Goal: Information Seeking & Learning: Learn about a topic

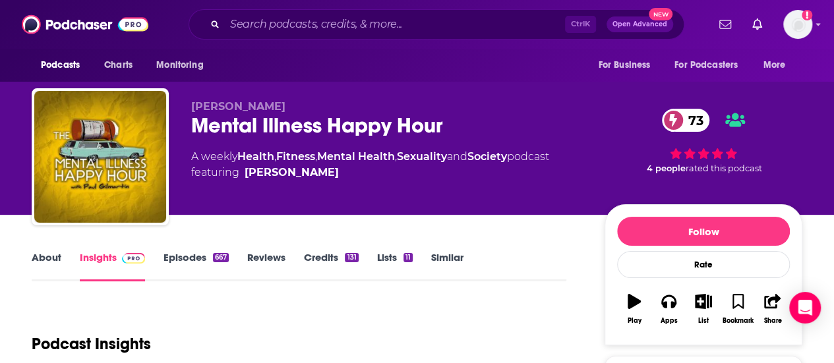
drag, startPoint x: 331, startPoint y: 169, endPoint x: 206, endPoint y: 156, distance: 126.0
click at [206, 156] on div "A weekly Health , Fitness , Mental Health , Sexuality and Society podcast featu…" at bounding box center [370, 165] width 358 height 32
drag, startPoint x: 191, startPoint y: 155, endPoint x: 321, endPoint y: 172, distance: 131.0
click at [321, 172] on div "A weekly Health , Fitness , Mental Health , Sexuality and Society podcast featu…" at bounding box center [370, 165] width 358 height 32
copy div "A weekly Health , Fitness , Mental Health , Sexuality and Society podcast featu…"
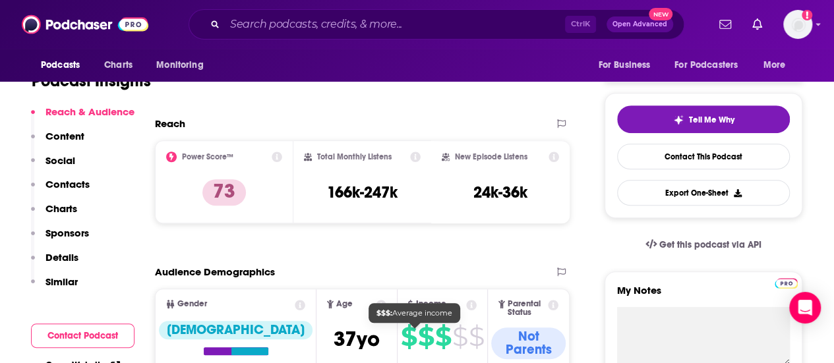
scroll to position [198, 0]
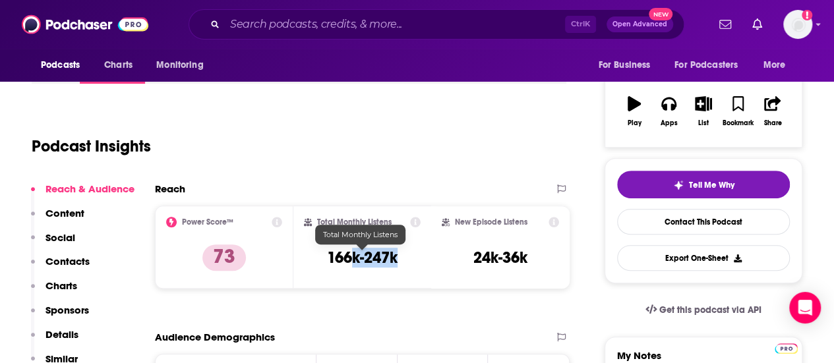
drag, startPoint x: 402, startPoint y: 262, endPoint x: 355, endPoint y: 260, distance: 46.2
click at [355, 260] on div "Total Monthly Listens 166k-247k" at bounding box center [362, 247] width 117 height 61
drag, startPoint x: 471, startPoint y: 258, endPoint x: 322, endPoint y: 260, distance: 148.4
click at [322, 260] on div "Power Score™ 73 Total Monthly Listens 166k-247k New Episode Listens 24k-36k" at bounding box center [362, 247] width 415 height 83
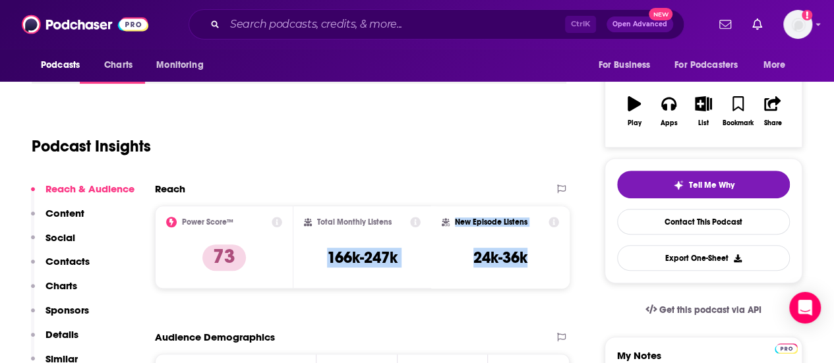
copy div "166k-247k New Episode Listens 24k-36k"
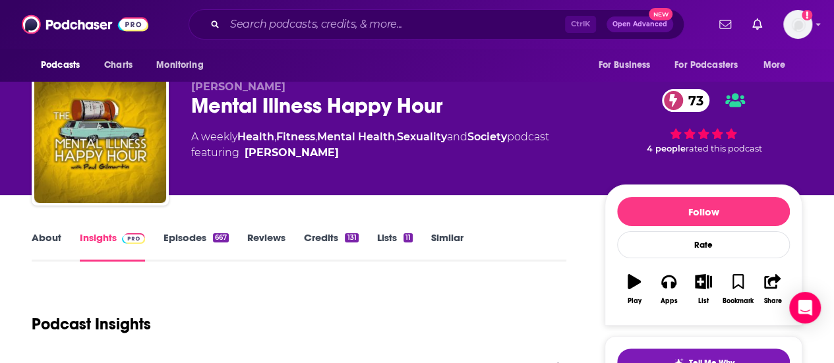
scroll to position [0, 0]
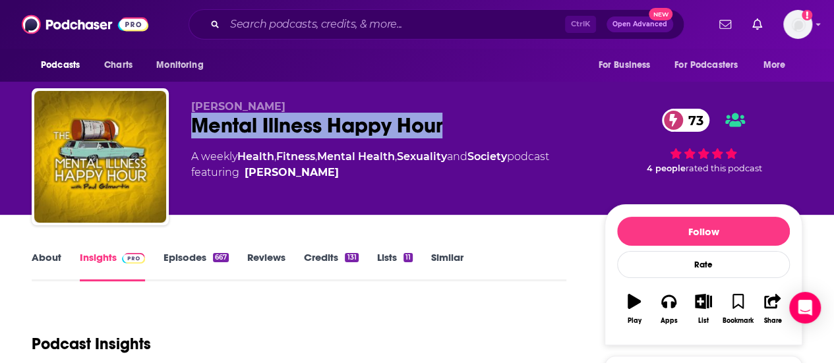
drag, startPoint x: 415, startPoint y: 132, endPoint x: 196, endPoint y: 133, distance: 218.2
click at [196, 133] on div "Mental Illness Happy Hour 73" at bounding box center [387, 126] width 392 height 26
copy h2 "Mental Illness Happy Hour"
